Goal: Transaction & Acquisition: Purchase product/service

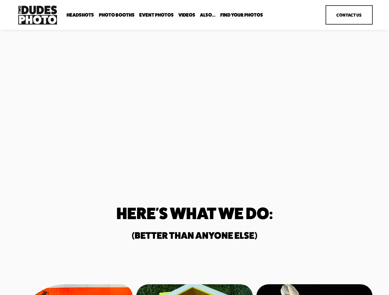
click at [194, 148] on div "Unmatched Quality. Unparalleled Speed. Two Dudes Photo is a full-service photog…" at bounding box center [194, 98] width 389 height 111
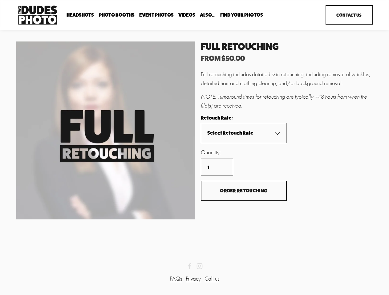
click at [243, 191] on span "Order Retouching" at bounding box center [243, 191] width 47 height 6
